Goal: Transaction & Acquisition: Obtain resource

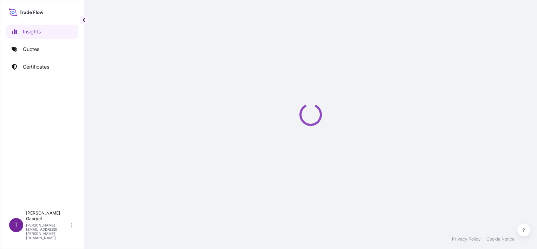
select select "2025"
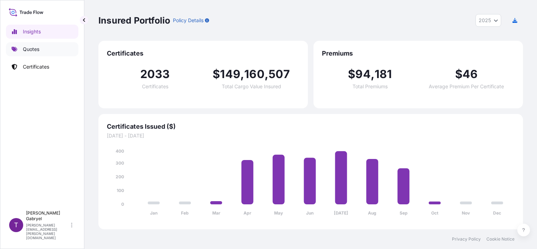
click at [46, 44] on link "Quotes" at bounding box center [42, 49] width 72 height 14
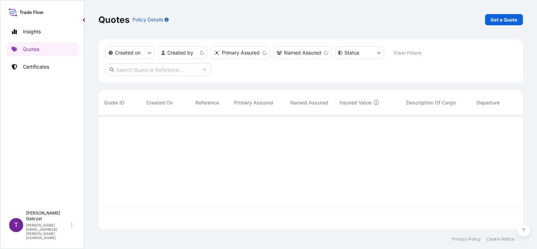
scroll to position [112, 419]
click at [512, 21] on p "Get a Quote" at bounding box center [503, 19] width 27 height 7
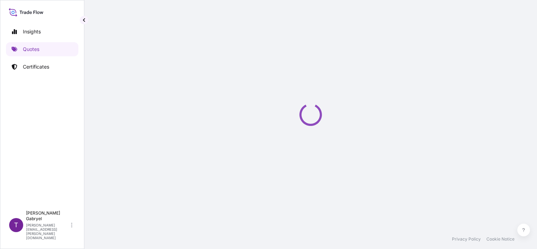
select select "Sea"
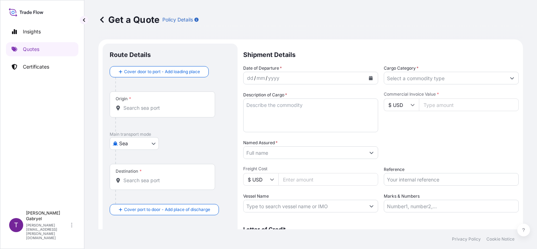
scroll to position [11, 0]
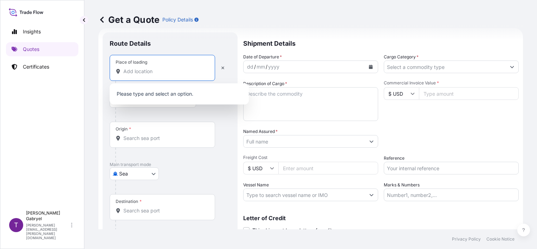
click at [150, 72] on input "Place of loading" at bounding box center [164, 71] width 83 height 7
paste input "Koluszki"
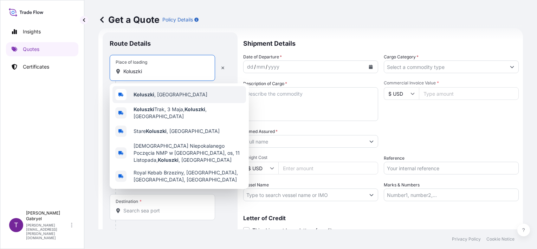
click at [152, 91] on b "Koluszki" at bounding box center [143, 94] width 21 height 6
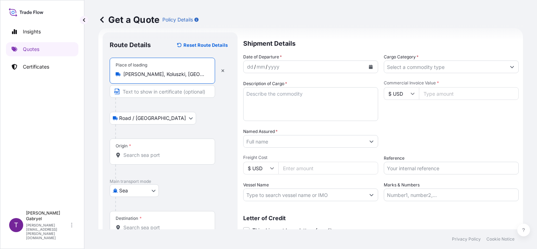
click at [193, 73] on input "[PERSON_NAME], Koluszki, [GEOGRAPHIC_DATA]" at bounding box center [164, 74] width 83 height 7
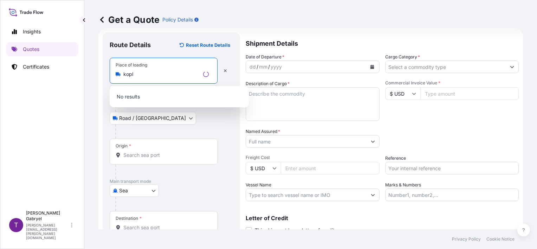
paste input "Koluszki"
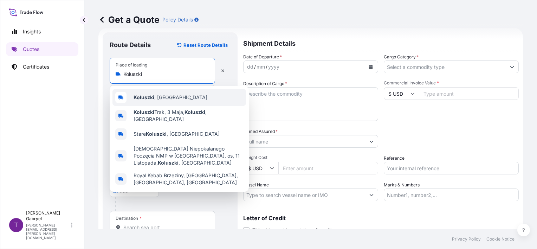
click at [157, 96] on span "Koluszki , [GEOGRAPHIC_DATA]" at bounding box center [170, 97] width 74 height 7
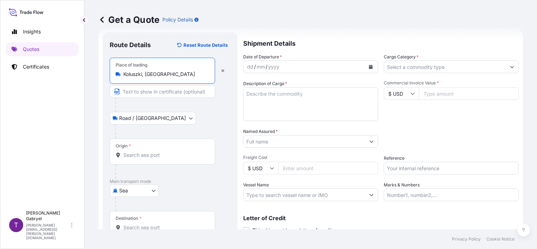
type input "Koluszki, [GEOGRAPHIC_DATA]"
click at [135, 161] on div "Origin *" at bounding box center [164, 151] width 108 height 26
click at [135, 158] on input "Origin *" at bounding box center [165, 154] width 85 height 7
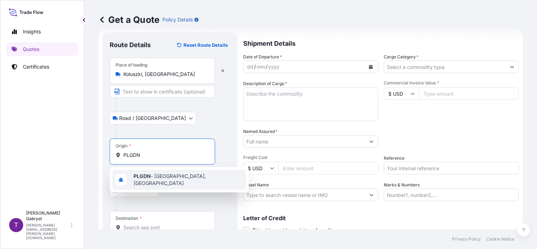
click at [138, 179] on b "PLGDN" at bounding box center [141, 176] width 17 height 6
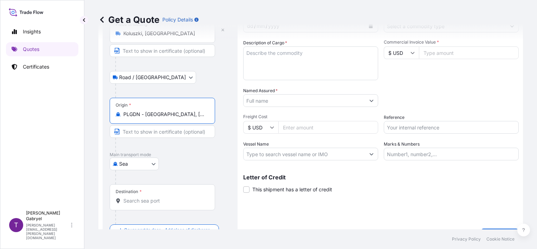
scroll to position [69, 0]
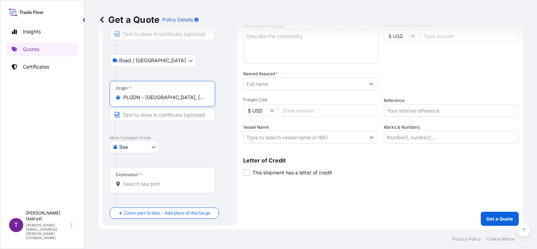
type input "PLGDN - [GEOGRAPHIC_DATA], [GEOGRAPHIC_DATA]"
click at [138, 180] on input "Destination *" at bounding box center [164, 183] width 83 height 7
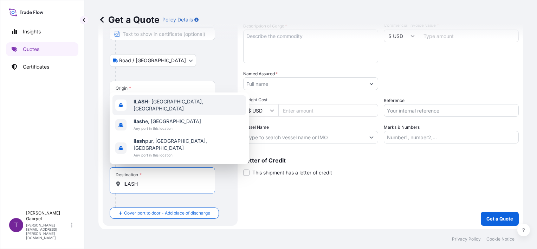
click at [176, 112] on span "ILASH - [GEOGRAPHIC_DATA], [GEOGRAPHIC_DATA]" at bounding box center [188, 105] width 110 height 14
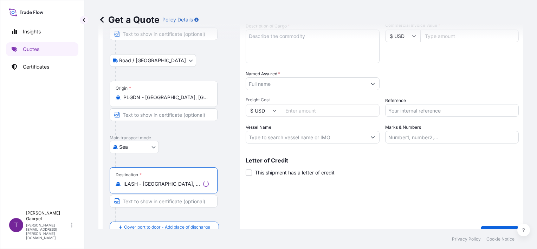
type input "ILASH - [GEOGRAPHIC_DATA], [GEOGRAPHIC_DATA]"
click at [376, 192] on div "Shipment Details Date of Departure * dd / mm / yyyy Cargo Category * Descriptio…" at bounding box center [382, 107] width 273 height 265
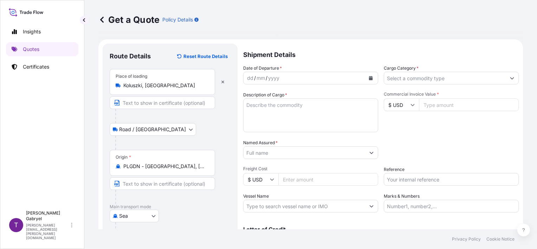
click at [369, 76] on icon "Calendar" at bounding box center [371, 78] width 4 height 4
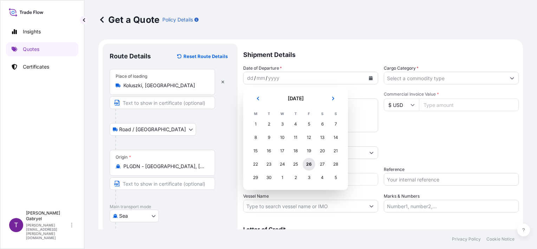
click at [309, 161] on div "26" at bounding box center [308, 164] width 13 height 13
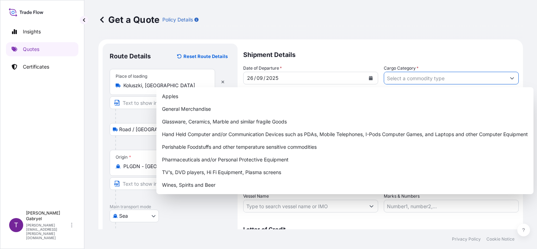
click at [437, 77] on input "Cargo Category *" at bounding box center [445, 78] width 122 height 13
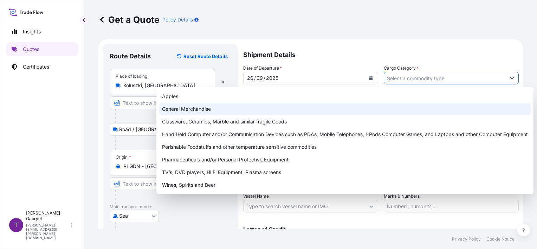
click at [329, 107] on div "General Merchandise" at bounding box center [344, 109] width 371 height 13
type input "General Merchandise"
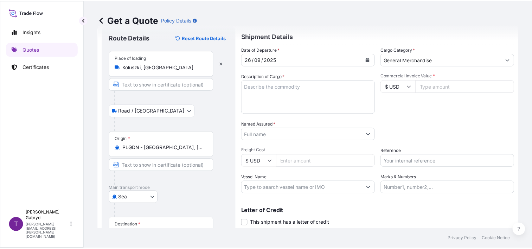
scroll to position [35, 0]
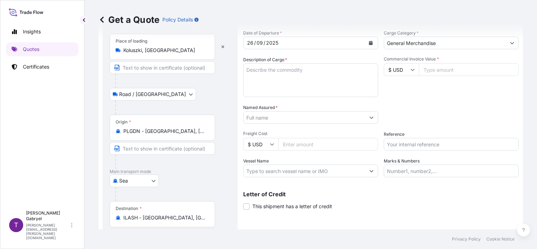
click at [272, 170] on input "Vessel Name" at bounding box center [304, 170] width 122 height 13
paste input "MAERSK GIRONDE"
click at [320, 168] on input "MAERSK GIRONDE/" at bounding box center [304, 170] width 122 height 13
paste input "540S"
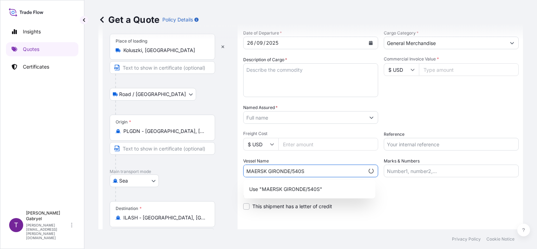
type input "MAERSK GIRONDE/540S"
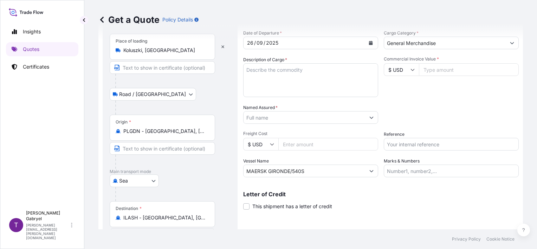
click at [403, 141] on input "Reference" at bounding box center [451, 144] width 135 height 13
paste input "S02055983"
type input "S02055983"
click at [413, 101] on div "Date of Departure * [DATE] Cargo Category * General Merchandise Description of …" at bounding box center [380, 104] width 275 height 148
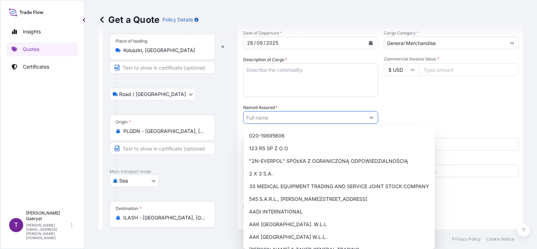
click at [265, 117] on input "Named Assured *" at bounding box center [304, 117] width 122 height 13
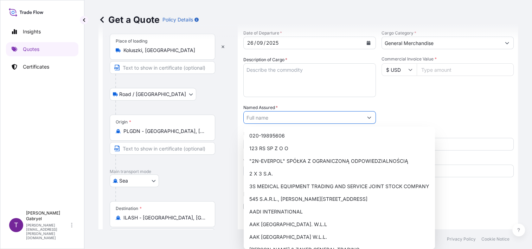
paste input "SHARKET SHIHAB BRATHERS LELADAWAT ALZERAYEH W ALBITARYEH"
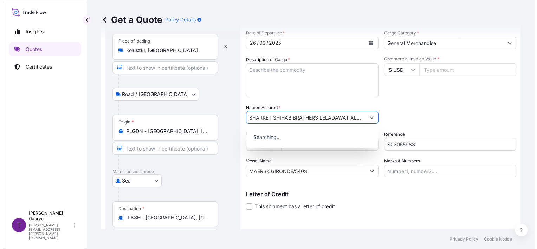
scroll to position [0, 53]
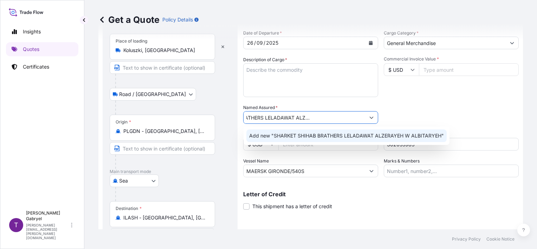
click at [275, 132] on span "Add new "SHARKET SHIHAB BRATHERS LELADAWAT ALZERAYEH W ALBITARYEH"" at bounding box center [346, 135] width 195 height 7
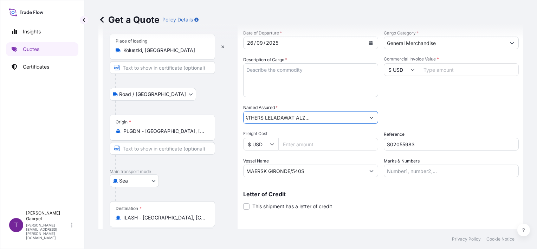
type input "SHARKET SHIHAB BRATHERS LELADAWAT ALZERAYEH W ALBITARYEH"
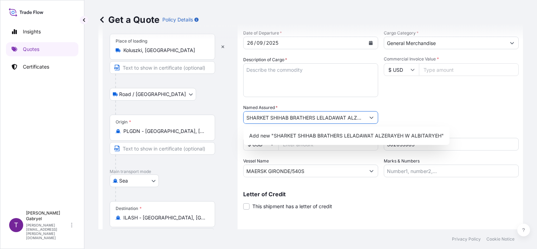
drag, startPoint x: 269, startPoint y: 118, endPoint x: 179, endPoint y: 115, distance: 90.0
click at [177, 115] on form "Route Details Reset Route Details Place of loading [GEOGRAPHIC_DATA], [GEOGRAPH…" at bounding box center [310, 140] width 424 height 273
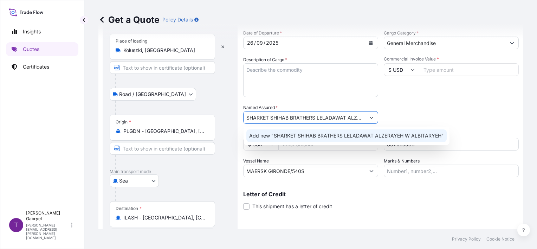
click at [346, 135] on span "Add new "SHARKET SHIHAB BRATHERS LELADAWAT ALZERAYEH W ALBITARYEH"" at bounding box center [346, 135] width 195 height 7
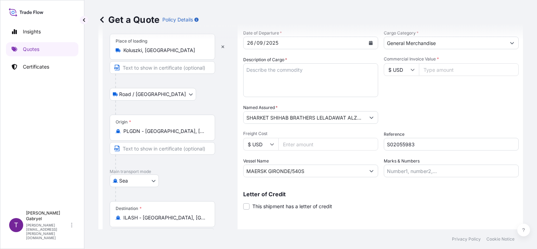
click at [410, 68] on icon at bounding box center [412, 69] width 4 height 4
click at [397, 90] on div "€ EUR" at bounding box center [399, 88] width 30 height 13
type input "€ EUR"
click at [440, 70] on input "Commercial Invoice Value *" at bounding box center [469, 69] width 100 height 13
type input "21588"
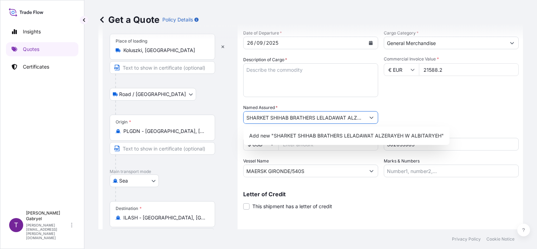
click at [429, 71] on input "21588.2" at bounding box center [469, 69] width 100 height 13
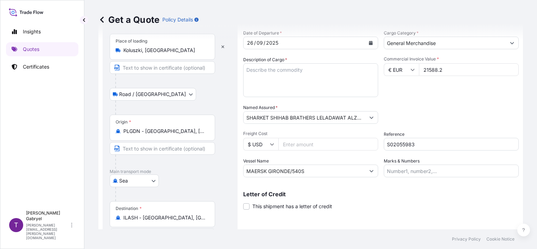
click at [430, 70] on input "21588.2" at bounding box center [469, 69] width 100 height 13
type input "21558.2"
click at [436, 82] on div "Commercial Invoice Value * € EUR 21558.2" at bounding box center [451, 76] width 135 height 41
click at [316, 87] on textarea "Description of Cargo *" at bounding box center [310, 80] width 135 height 34
paste textarea "PET FOODS"
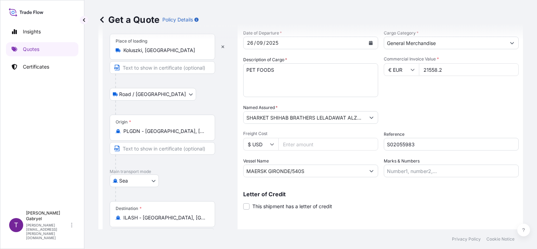
click at [322, 79] on textarea "PET FOODS" at bounding box center [310, 80] width 135 height 34
paste textarea "NET WEIGHT: 19968 KG"
click at [301, 86] on textarea "PET FOODS NET WEIGHT: 19968 KG GROSS WEIGHT:" at bounding box center [310, 80] width 135 height 34
paste textarea "23234.800"
click at [327, 81] on textarea "PET FOODS NET WEIGHT: 19968 KG GROSS WEIGHT: 23234.8 KG" at bounding box center [310, 80] width 135 height 34
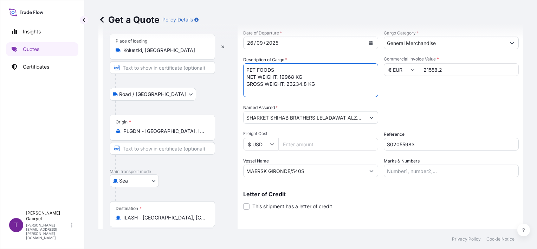
click at [338, 90] on textarea "PET FOODS NET WEIGHT: 19968 KG GROSS WEIGHT: 23234.8 KG" at bounding box center [310, 80] width 135 height 34
paste textarea "MRKU2968860"
click at [338, 90] on textarea "PET FOODS NET WEIGHT: 19968 KG GROSS WEIGHT: 23234.8 KG MRKU2968860" at bounding box center [310, 80] width 135 height 34
click at [298, 88] on textarea "PET FOODS NET WEIGHT: 19968 KG GROSS WEIGHT: 23234.8 KG QUANTITY: - MRKU2968860" at bounding box center [310, 80] width 135 height 34
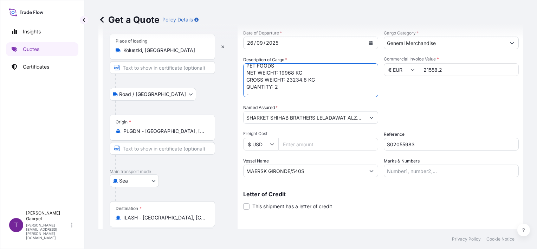
paste textarea "4 PALLETS"
type textarea "PET FOODS NET WEIGHT: 19968 KG GROSS WEIGHT: 23234.8 KG QUANTITY: 24 PALLETS - …"
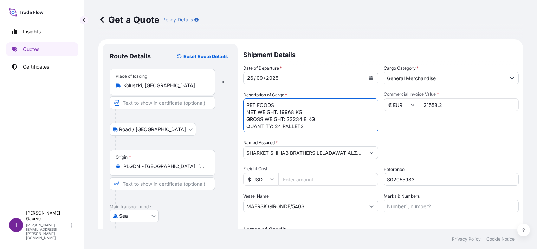
scroll to position [83, 0]
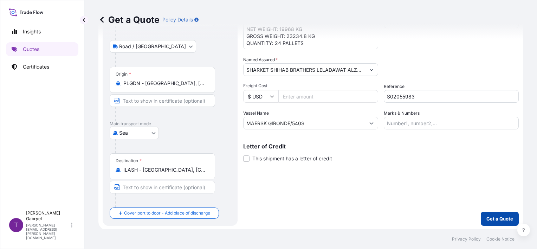
click at [491, 218] on p "Get a Quote" at bounding box center [499, 218] width 27 height 7
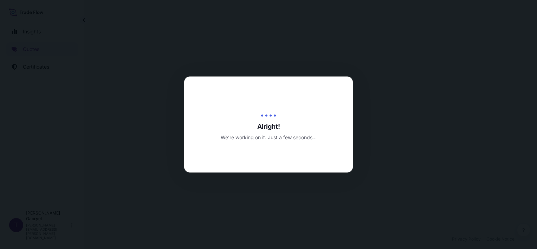
select select "Road / [GEOGRAPHIC_DATA]"
select select "Sea"
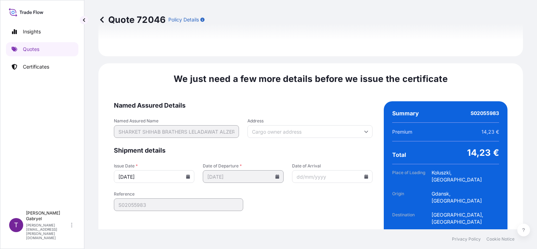
scroll to position [906, 0]
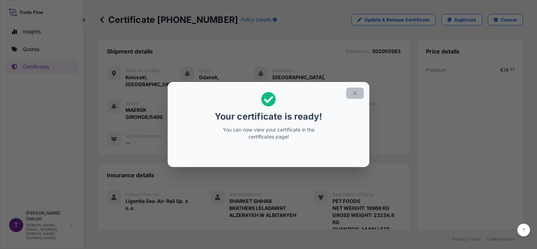
click at [352, 94] on icon "button" at bounding box center [355, 93] width 6 height 6
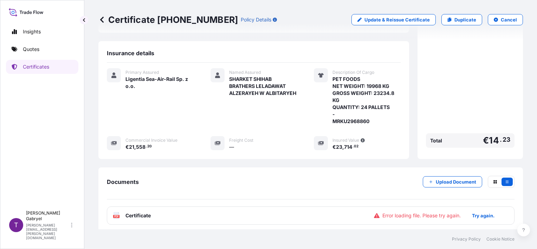
scroll to position [148, 0]
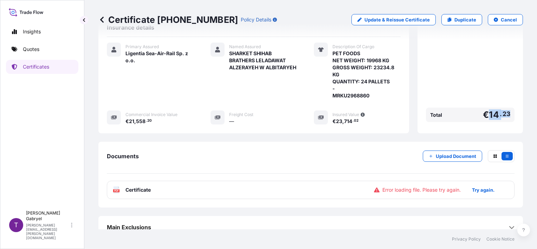
drag, startPoint x: 509, startPoint y: 106, endPoint x: 483, endPoint y: 106, distance: 25.3
click at [483, 106] on div "Price details Premium € 14 . 23 Total € 14 . 23" at bounding box center [469, 12] width 105 height 241
copy span "14 . 23"
click at [293, 69] on div "Primary Assured Ligentia Sea-Air-Rail Sp. z o.o. Named Assured SHARKET SHIHAB B…" at bounding box center [254, 84] width 294 height 82
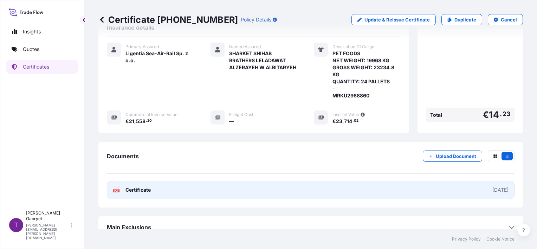
click at [204, 183] on link "PDF Certificate [DATE]" at bounding box center [311, 190] width 408 height 18
